Goal: Find specific page/section

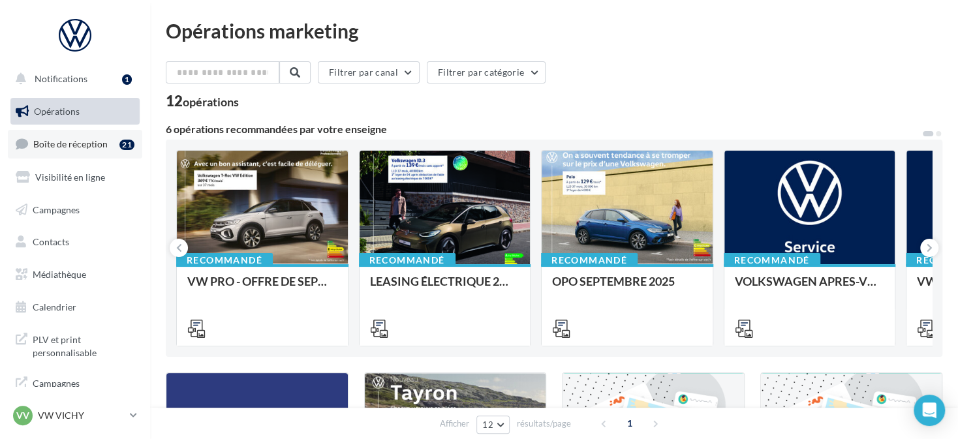
click at [123, 149] on div "21" at bounding box center [126, 145] width 15 height 10
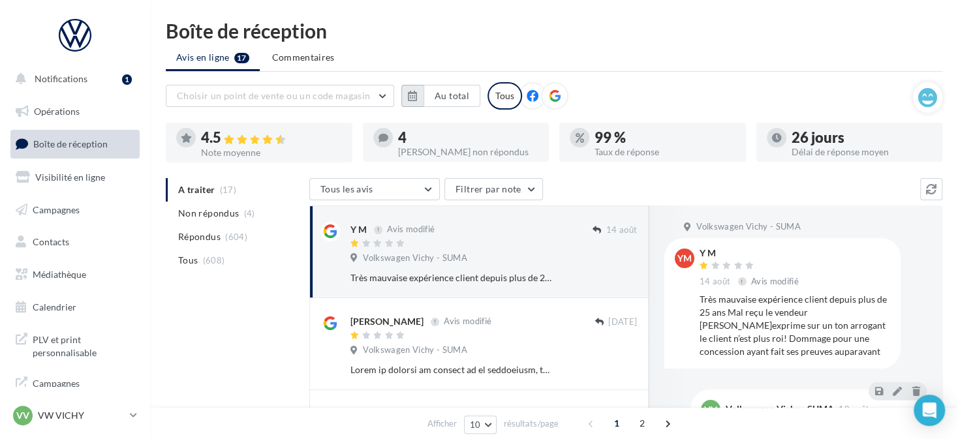
click at [411, 101] on button "button" at bounding box center [412, 96] width 22 height 22
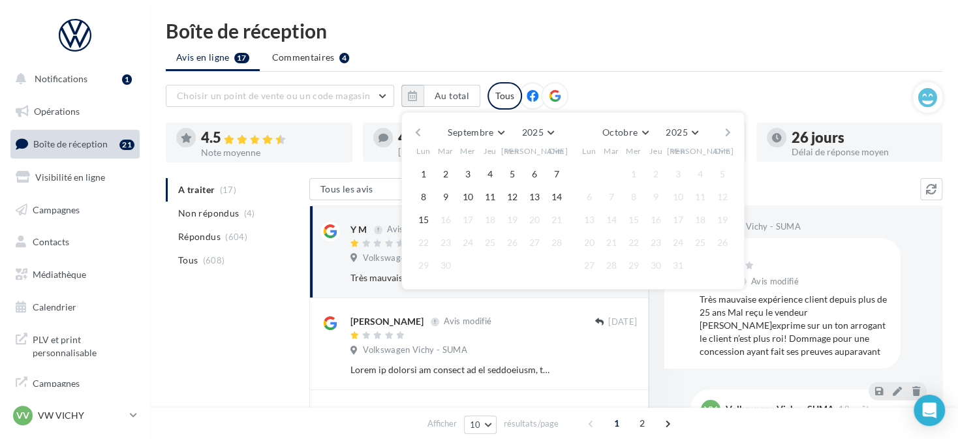
click at [413, 129] on button "button" at bounding box center [417, 132] width 11 height 18
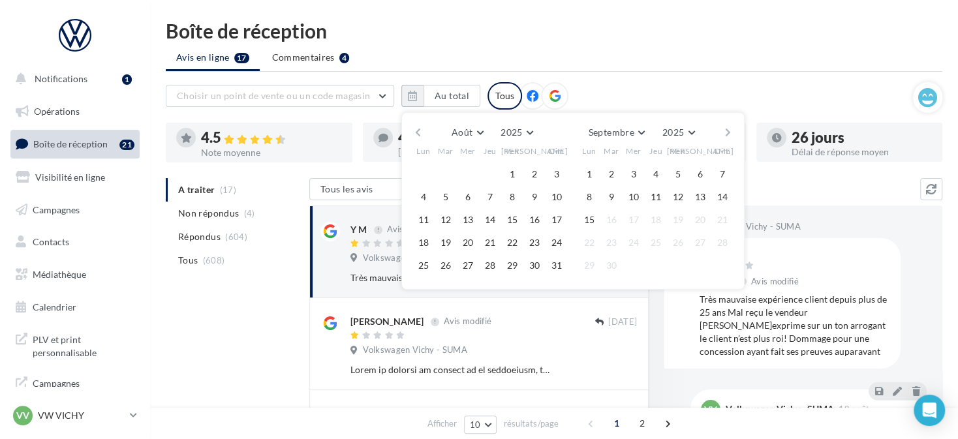
click at [413, 129] on button "button" at bounding box center [417, 132] width 11 height 18
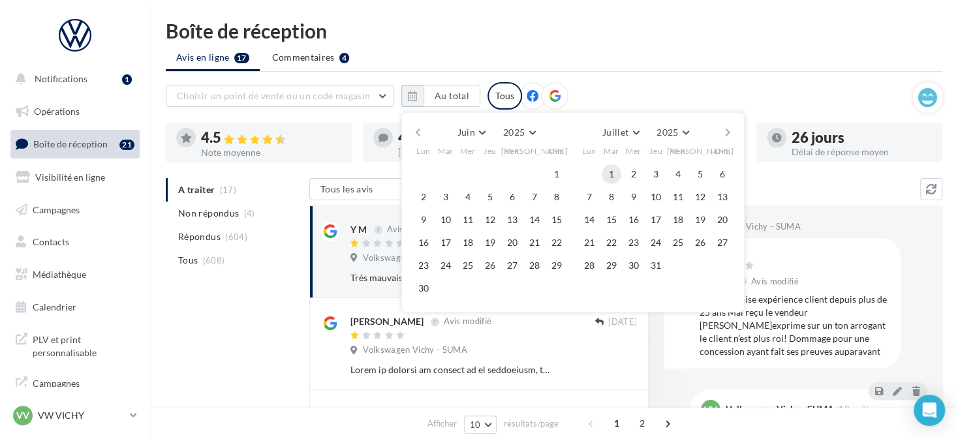
drag, startPoint x: 611, startPoint y: 174, endPoint x: 665, endPoint y: 161, distance: 55.7
click at [612, 172] on button "1" at bounding box center [612, 174] width 20 height 20
click at [732, 134] on button "button" at bounding box center [727, 132] width 11 height 18
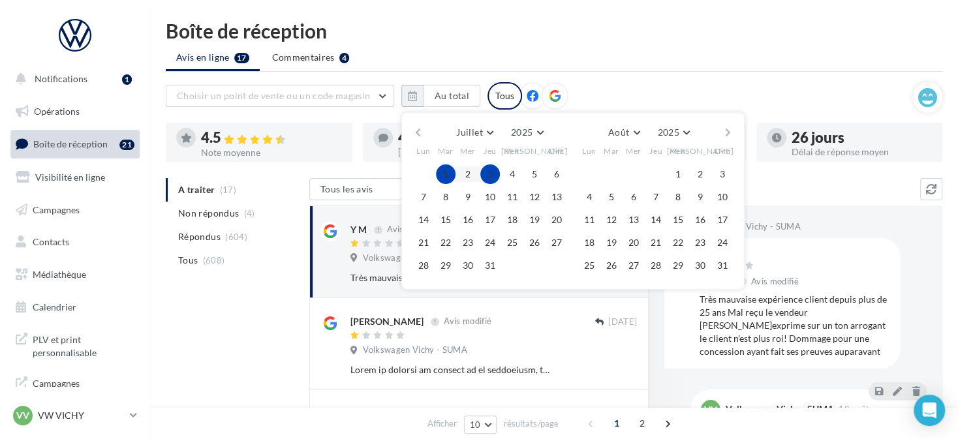
click at [732, 134] on button "button" at bounding box center [727, 132] width 11 height 18
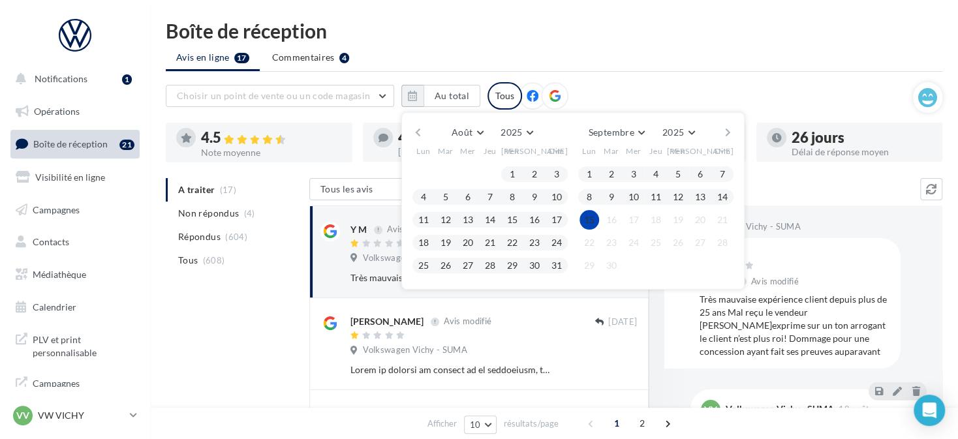
click at [596, 216] on button "15" at bounding box center [589, 220] width 20 height 20
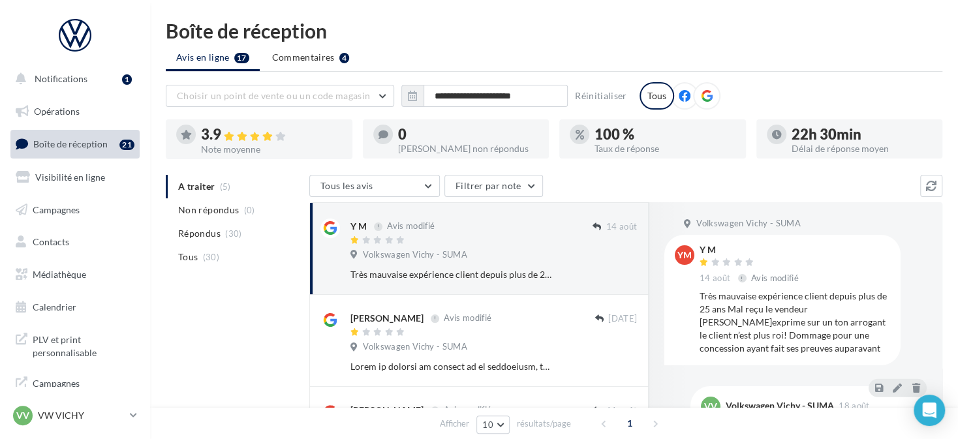
click at [694, 96] on div at bounding box center [706, 95] width 27 height 27
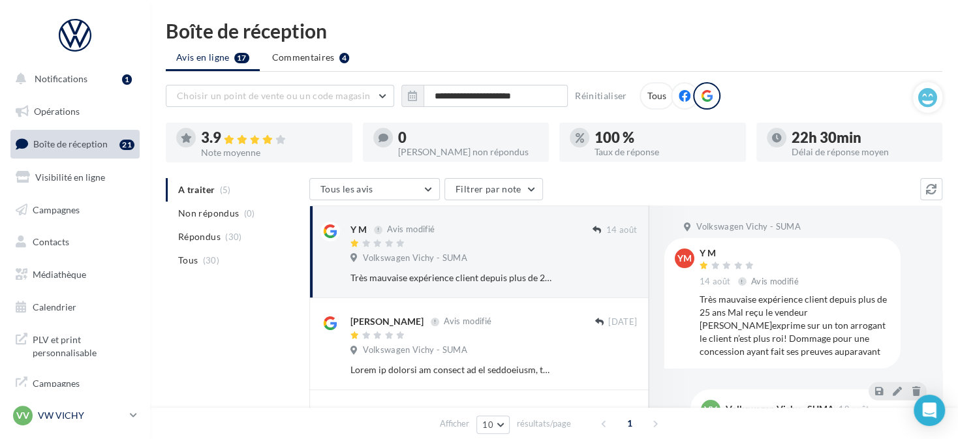
click at [130, 412] on icon at bounding box center [133, 415] width 7 height 11
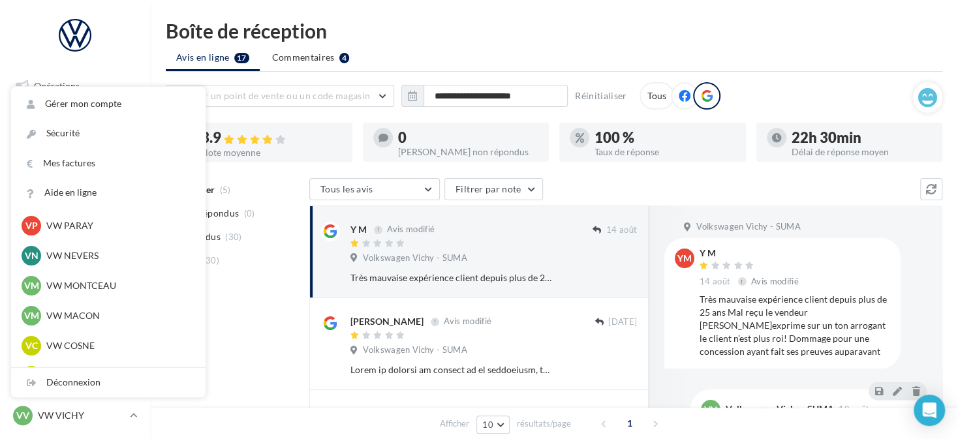
scroll to position [391, 0]
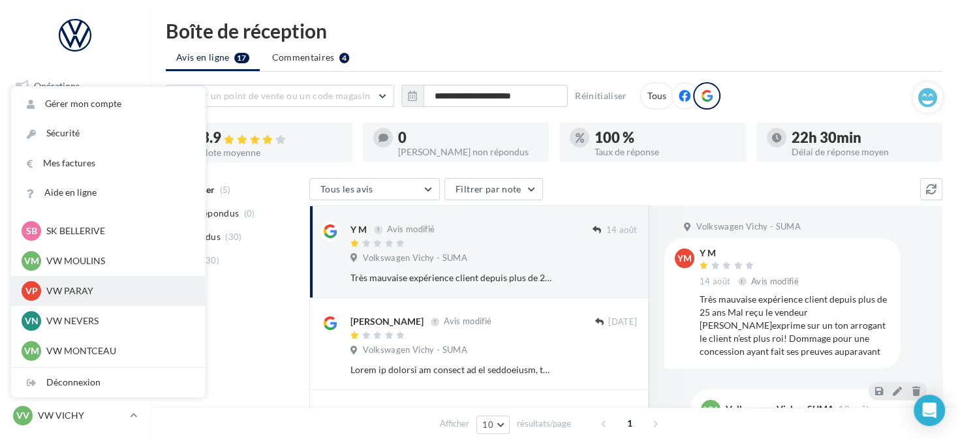
click at [129, 288] on p "VW PARAY" at bounding box center [118, 290] width 144 height 13
